Goal: Transaction & Acquisition: Purchase product/service

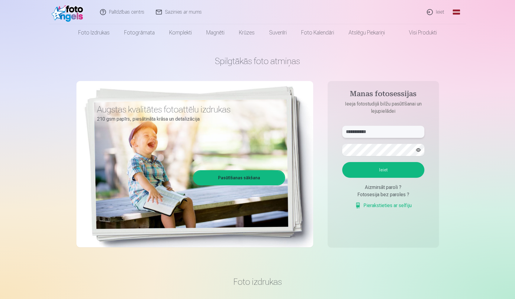
type input "**********"
click at [392, 169] on button "Ieiet" at bounding box center [383, 170] width 82 height 16
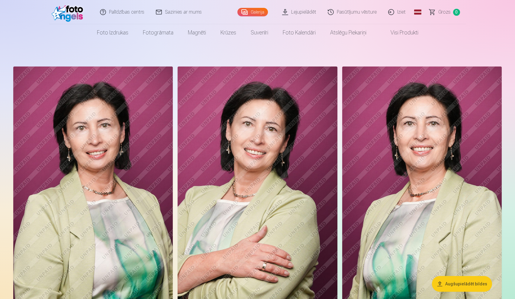
click at [310, 12] on link "Lejupielādēt" at bounding box center [299, 12] width 46 height 24
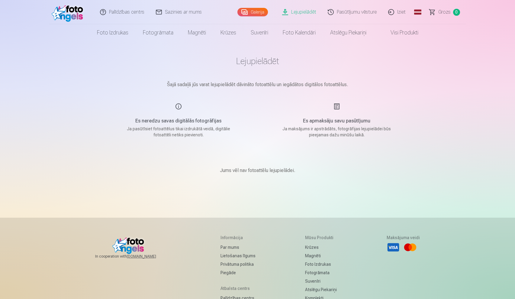
click at [334, 107] on div "Es apmaksāju savu pasūtījumu Ja maksājums ir apstrādāts, fotogrāfijas lejupielā…" at bounding box center [337, 120] width 144 height 35
click at [285, 168] on p "Jums vēl nav fotoattēlu lejupielādei." at bounding box center [257, 170] width 75 height 7
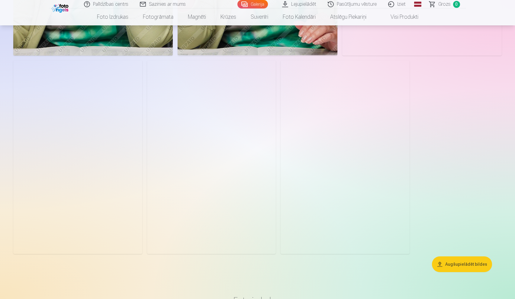
scroll to position [1055, 0]
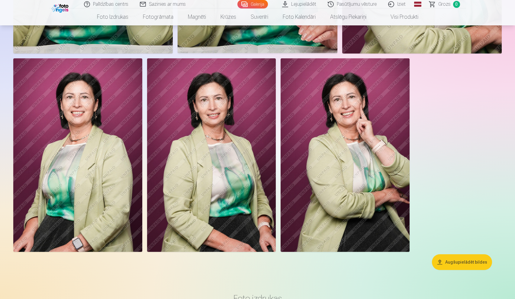
click at [468, 264] on button "Augšupielādēt bildes" at bounding box center [462, 262] width 60 height 16
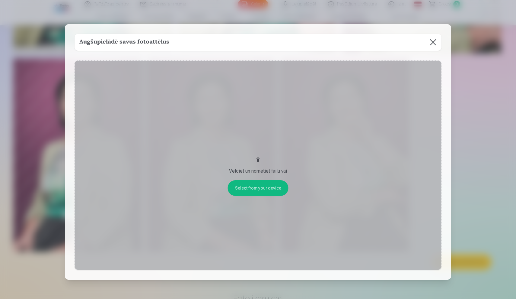
click at [264, 168] on div "Velciet un nometiet failu vai" at bounding box center [258, 170] width 355 height 7
click at [323, 32] on div "Augšupielādē savus fotoattēlus Select from your device Velciet un nometiet fail…" at bounding box center [258, 151] width 386 height 255
click at [251, 190] on button "Velciet un nometiet failu vai" at bounding box center [258, 164] width 367 height 209
click at [434, 43] on button at bounding box center [433, 42] width 17 height 17
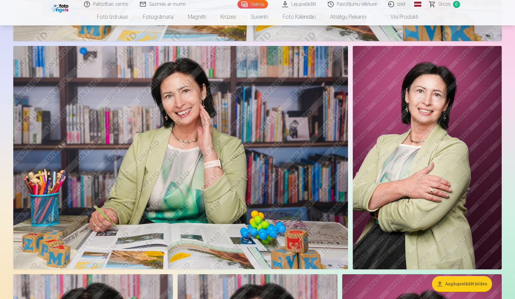
scroll to position [590, 0]
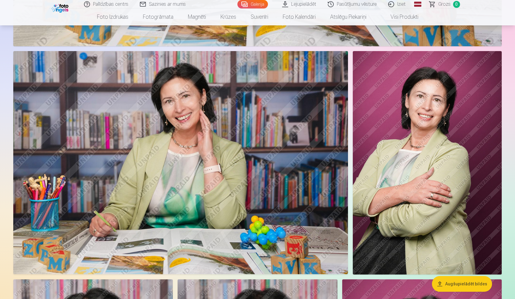
click at [283, 156] on img at bounding box center [180, 162] width 334 height 223
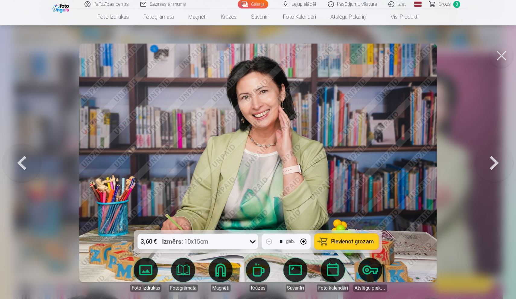
click at [26, 161] on button at bounding box center [21, 162] width 39 height 122
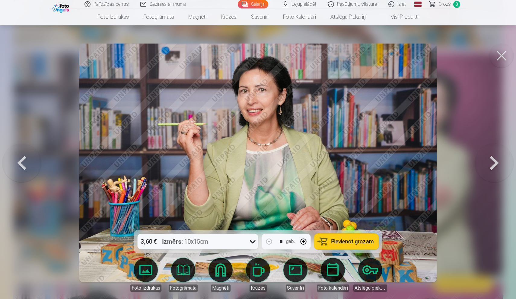
click at [26, 161] on button at bounding box center [21, 162] width 39 height 122
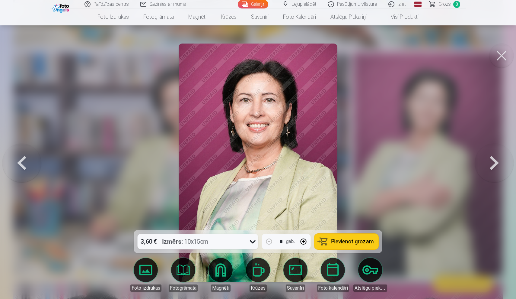
click at [26, 161] on button at bounding box center [21, 162] width 39 height 122
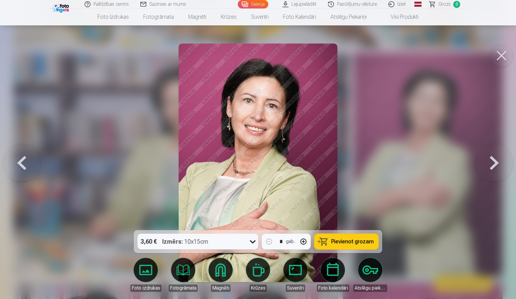
click at [26, 161] on button at bounding box center [21, 162] width 39 height 122
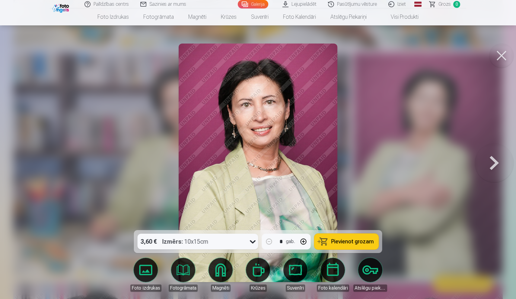
click at [26, 161] on div at bounding box center [258, 149] width 516 height 299
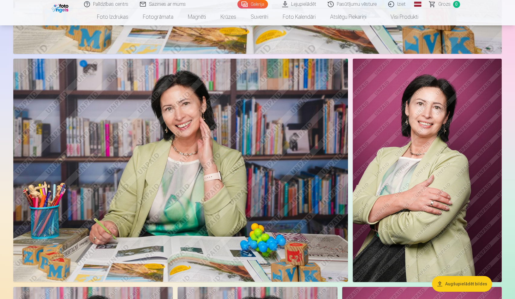
scroll to position [583, 0]
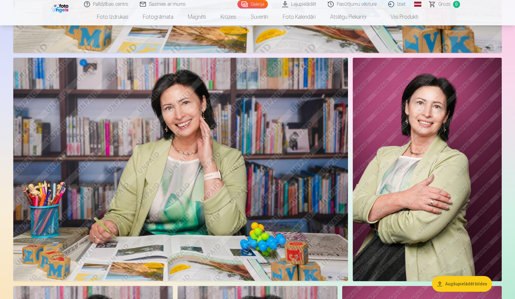
click at [181, 135] on img at bounding box center [180, 169] width 334 height 223
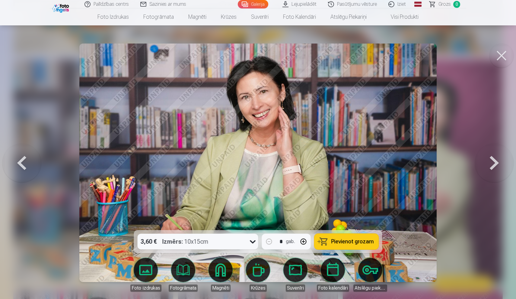
click at [360, 241] on span "Pievienot grozam" at bounding box center [352, 240] width 43 height 5
click at [489, 158] on button at bounding box center [494, 162] width 39 height 122
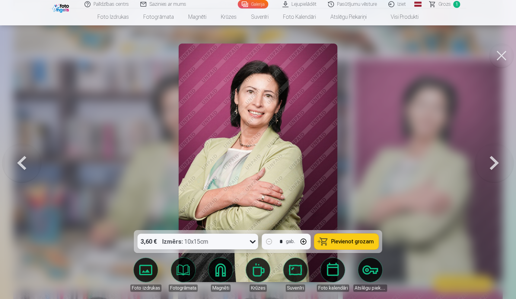
click at [490, 158] on button at bounding box center [494, 162] width 39 height 122
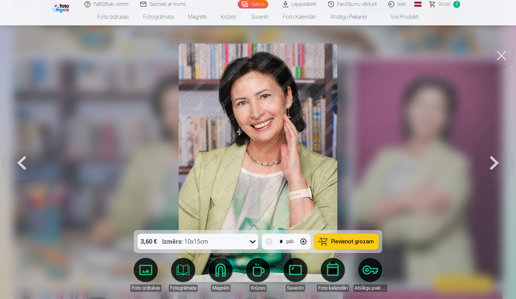
click at [490, 158] on button at bounding box center [494, 162] width 39 height 122
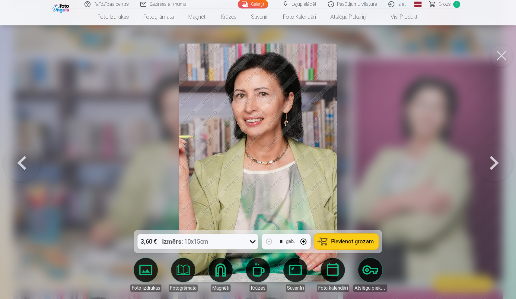
click at [490, 158] on button at bounding box center [494, 162] width 39 height 122
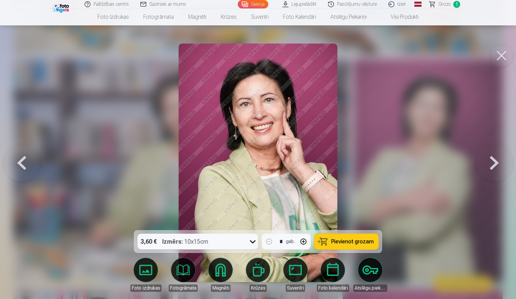
click at [490, 158] on button at bounding box center [494, 162] width 39 height 122
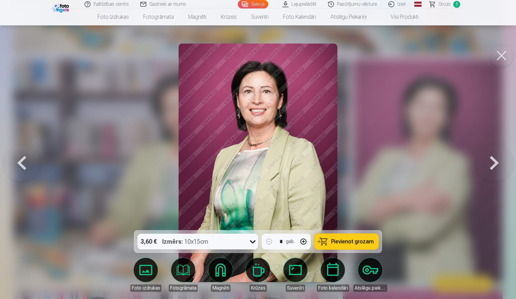
click at [490, 158] on button at bounding box center [494, 162] width 39 height 122
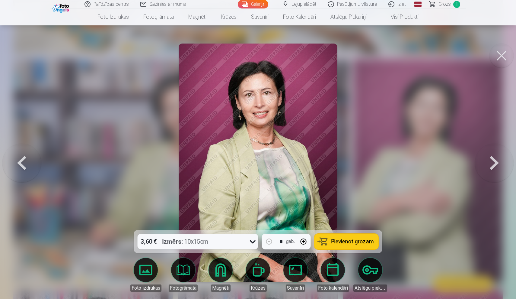
click at [490, 158] on button at bounding box center [494, 162] width 39 height 122
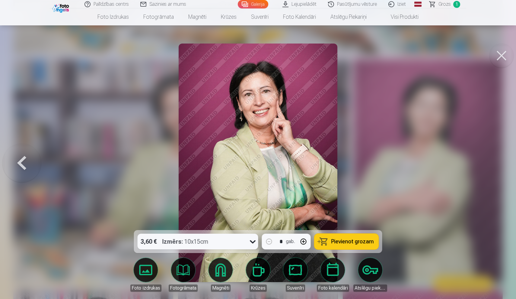
click at [490, 158] on div at bounding box center [258, 149] width 516 height 299
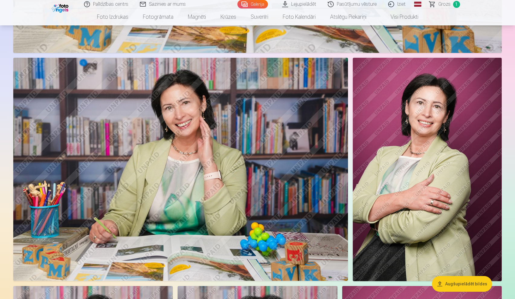
click at [445, 5] on span "Grozs" at bounding box center [444, 4] width 12 height 7
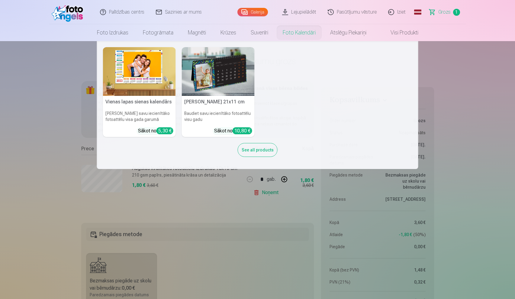
click at [289, 29] on link "Foto kalendāri" at bounding box center [298, 32] width 47 height 17
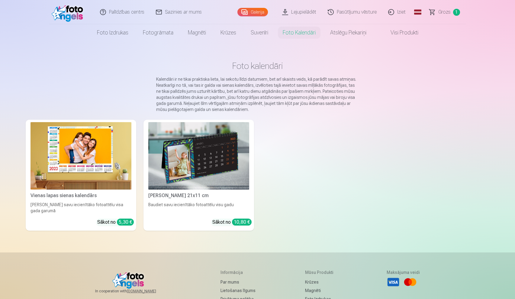
click at [109, 160] on img at bounding box center [80, 155] width 101 height 67
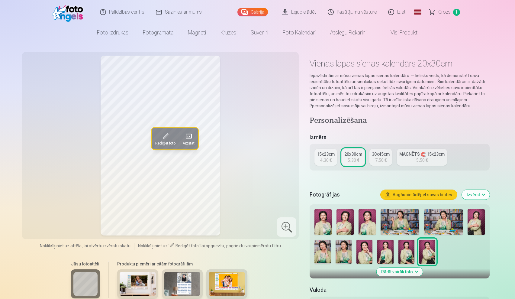
click at [444, 10] on span "Grozs" at bounding box center [444, 11] width 12 height 7
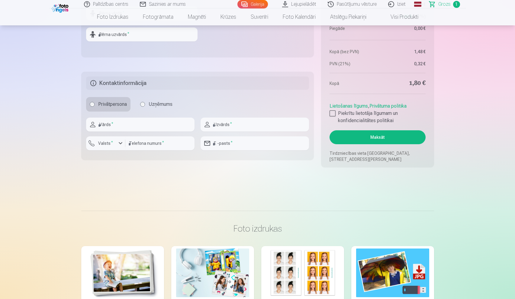
scroll to position [311, 0]
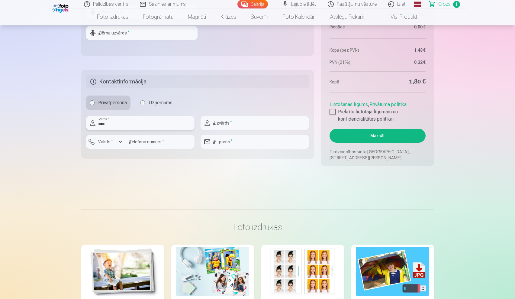
type input "****"
type input "*******"
click at [153, 141] on input "number" at bounding box center [159, 142] width 69 height 14
type input "********"
type input "**********"
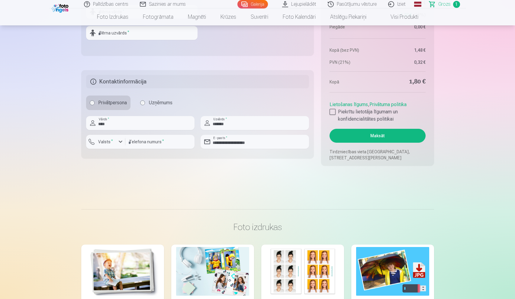
click at [332, 111] on div at bounding box center [332, 112] width 6 height 6
click at [379, 134] on button "Maksāt" at bounding box center [377, 136] width 96 height 14
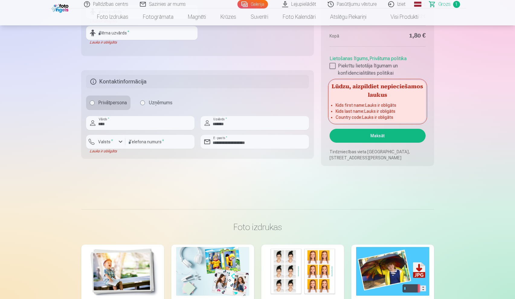
click at [121, 142] on div "button" at bounding box center [120, 141] width 7 height 7
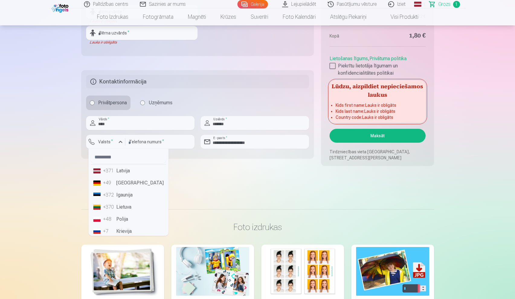
click at [122, 170] on li "+371 Latvija" at bounding box center [128, 171] width 75 height 12
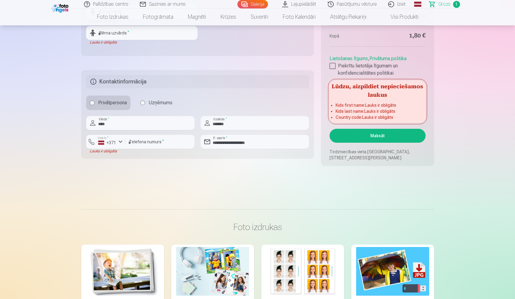
click at [376, 132] on button "Maksāt" at bounding box center [377, 136] width 96 height 14
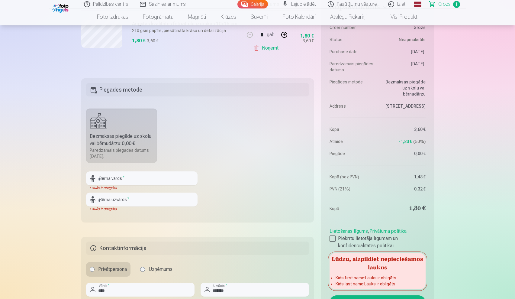
scroll to position [139, 0]
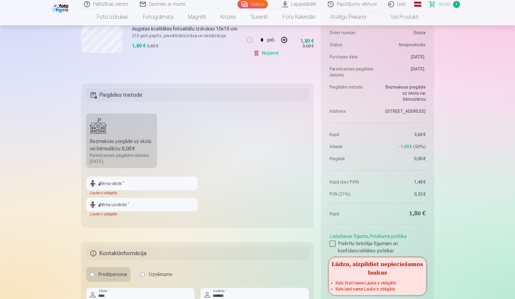
click at [143, 136] on label "Bezmaksas piegāde uz skolu vai bērnudārzu : 0,00 € Paredzamais piegādes datums …" at bounding box center [121, 140] width 71 height 54
click at [122, 153] on div "Paredzamais piegādes datums [DATE]." at bounding box center [122, 158] width 64 height 12
click at [254, 117] on fieldset "Piegādes metode Bezmaksas piegāde uz skolu vai bērnudārzu : 0,00 € Paredzamais …" at bounding box center [197, 155] width 233 height 144
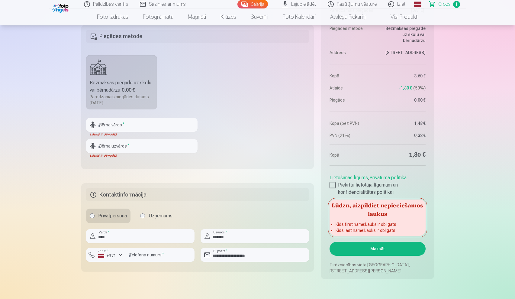
scroll to position [164, 0]
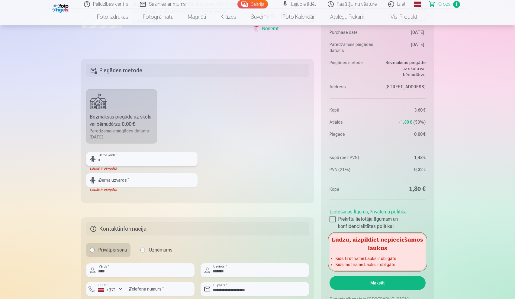
click at [133, 158] on input "text" at bounding box center [141, 159] width 111 height 14
click at [198, 126] on fieldset "Piegādes metode Bezmaksas piegāde uz skolu vai bērnudārzu : 0,00 € Paredzamais …" at bounding box center [197, 131] width 233 height 144
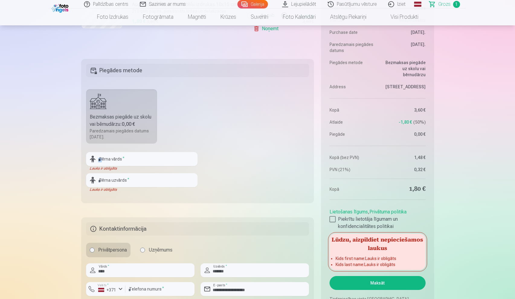
click at [198, 126] on fieldset "Piegādes metode Bezmaksas piegāde uz skolu vai bērnudārzu : 0,00 € Paredzamais …" at bounding box center [197, 131] width 233 height 144
click at [209, 120] on fieldset "Piegādes metode Bezmaksas piegāde uz skolu vai bērnudārzu : 0,00 € Paredzamais …" at bounding box center [197, 131] width 233 height 144
click at [142, 231] on h5 "Kontaktinformācija" at bounding box center [197, 228] width 223 height 13
click at [234, 111] on fieldset "Piegādes metode Bezmaksas piegāde uz skolu vai bērnudārzu : 0,00 € Paredzamais …" at bounding box center [197, 131] width 233 height 144
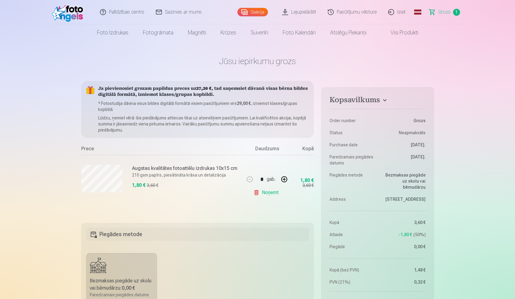
scroll to position [0, 0]
click at [383, 99] on h4 "Kopsavilkums" at bounding box center [377, 100] width 96 height 11
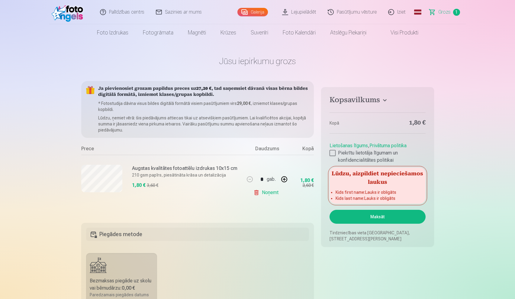
click at [383, 99] on h4 "Kopsavilkums" at bounding box center [377, 100] width 96 height 11
